Goal: Transaction & Acquisition: Subscribe to service/newsletter

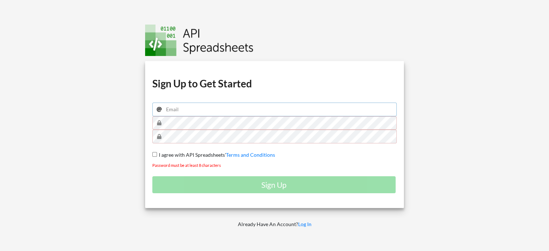
click at [199, 108] on input "email" at bounding box center [274, 110] width 245 height 14
click at [153, 150] on div "Download hidden Download hidden Download hidden Download hidden Sign Up to Get …" at bounding box center [274, 134] width 259 height 147
click at [154, 153] on input "I agree with API Spreadsheets' Terms and Conditions" at bounding box center [154, 154] width 5 height 5
checkbox input "true"
click at [191, 108] on input "email" at bounding box center [274, 110] width 245 height 14
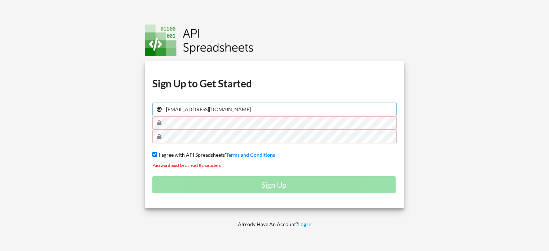
type input "processostozzo01@transtozzo.com.br"
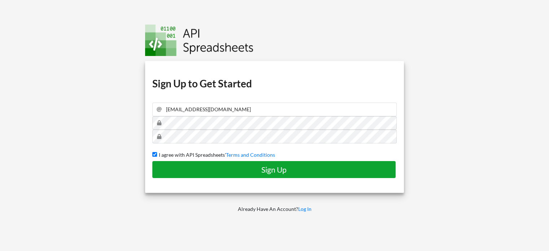
click at [253, 169] on h4 "Sign Up" at bounding box center [274, 169] width 228 height 9
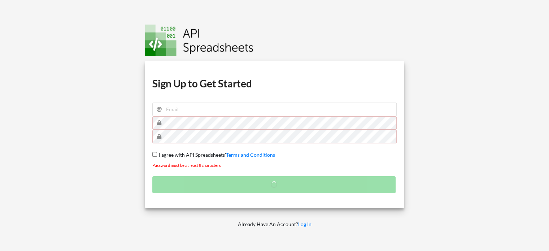
click at [154, 152] on input "I agree with API Spreadsheets' Terms and Conditions" at bounding box center [154, 154] width 5 height 5
checkbox input "true"
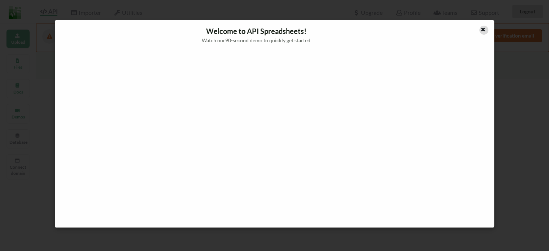
click at [485, 27] on icon at bounding box center [483, 28] width 6 height 5
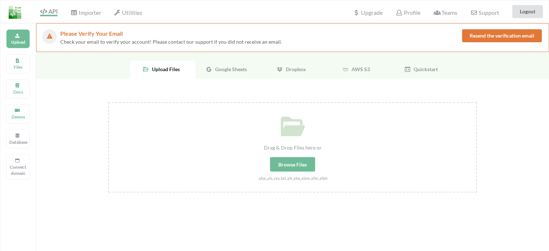
click at [237, 66] on span "Google Sheets" at bounding box center [229, 69] width 35 height 6
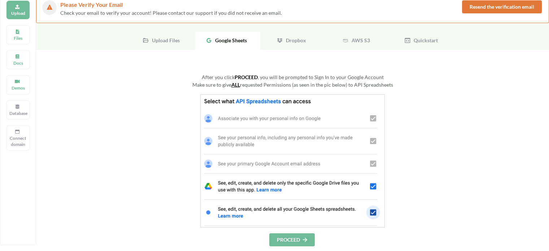
scroll to position [72, 0]
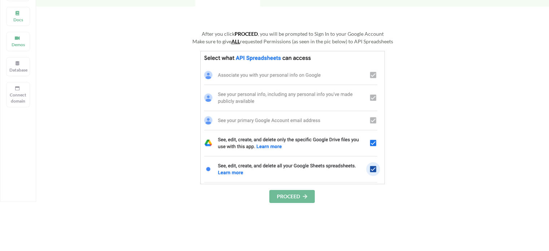
click at [288, 194] on button "PROCEED" at bounding box center [291, 196] width 45 height 13
